Goal: Information Seeking & Learning: Learn about a topic

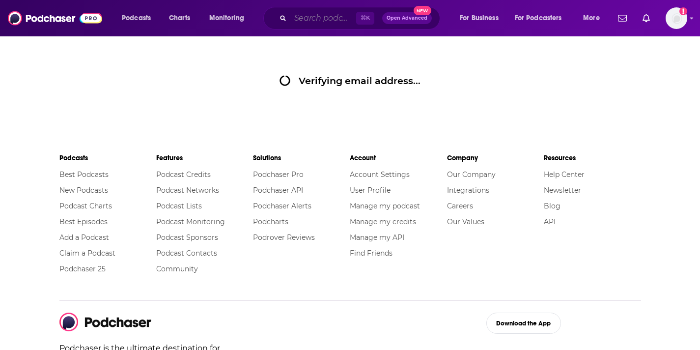
click at [300, 17] on input "Search podcasts, credits, & more..." at bounding box center [323, 18] width 66 height 16
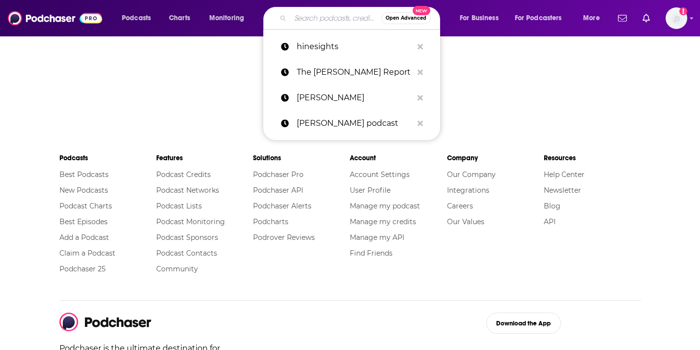
paste input "SHECAN Podcast"
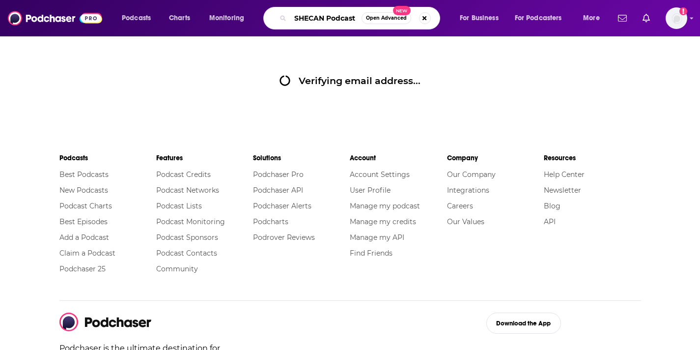
type input "SHECAN Podcast"
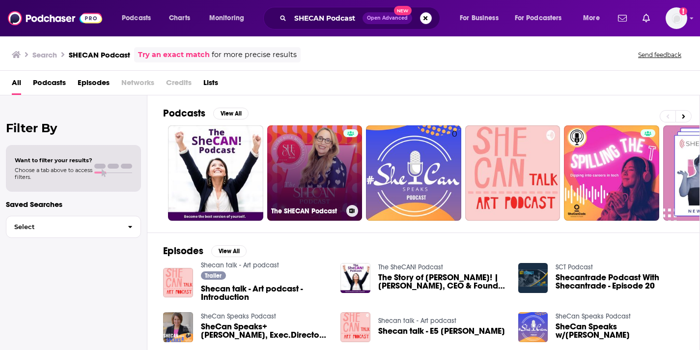
click at [313, 189] on link "The SHECAN Podcast" at bounding box center [314, 172] width 95 height 95
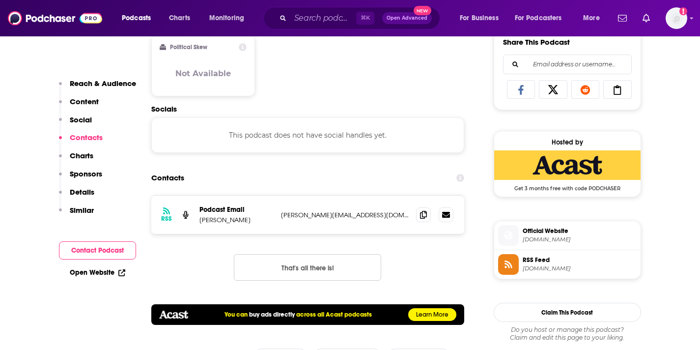
scroll to position [774, 0]
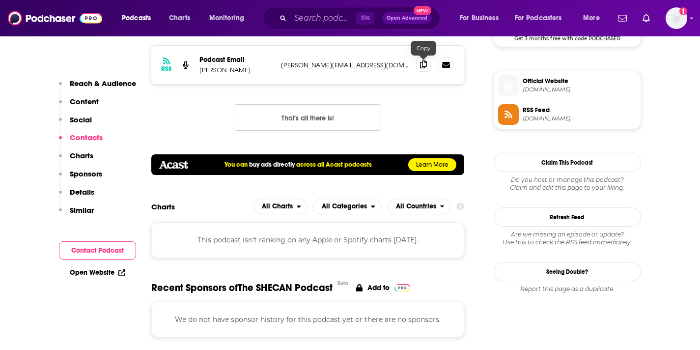
click at [424, 64] on icon at bounding box center [423, 64] width 7 height 8
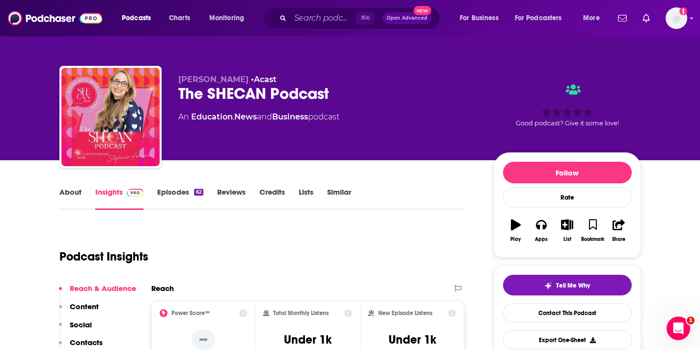
click at [59, 196] on link "About" at bounding box center [70, 198] width 22 height 23
